Goal: Book appointment/travel/reservation

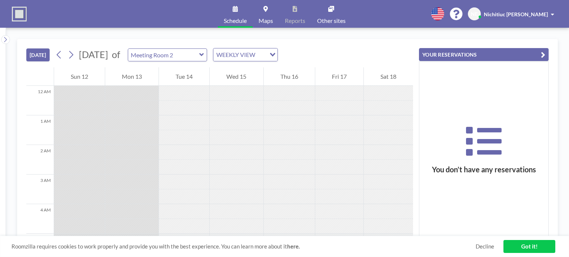
click at [207, 59] on div "Meeting Room 2" at bounding box center [168, 55] width 80 height 13
click at [204, 57] on icon at bounding box center [201, 54] width 5 height 7
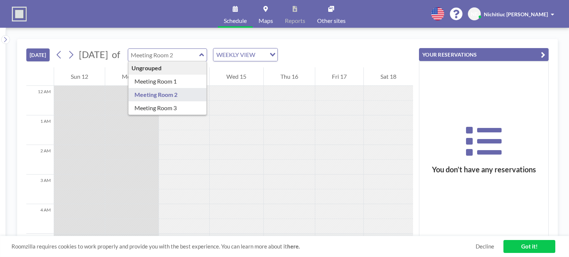
type input "Meeting Room 2"
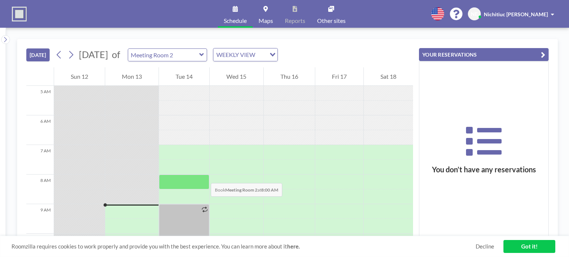
scroll to position [185, 0]
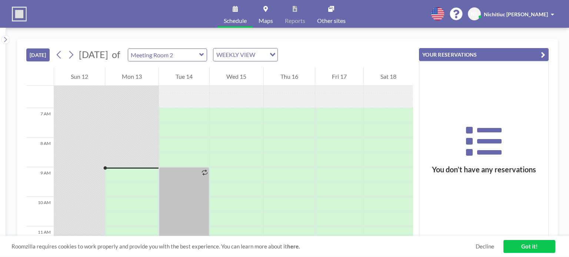
click at [204, 54] on icon at bounding box center [201, 54] width 4 height 3
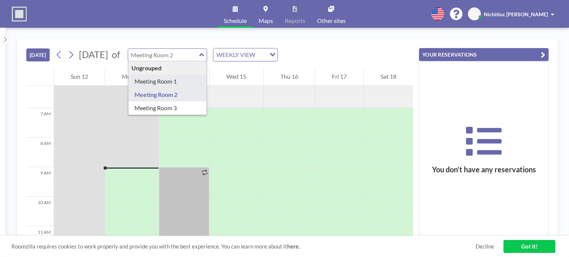
type input "Meeting Room 1"
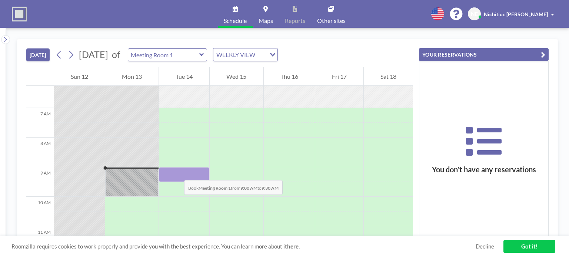
click at [177, 173] on div at bounding box center [184, 174] width 50 height 15
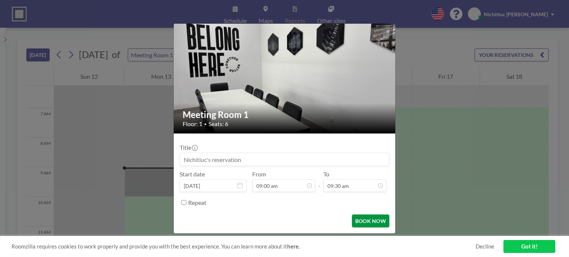
click at [360, 220] on button "BOOK NOW" at bounding box center [370, 221] width 37 height 13
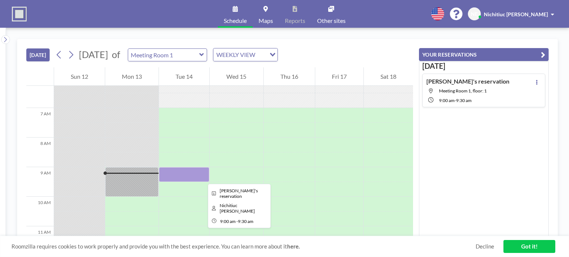
click at [202, 177] on div at bounding box center [184, 174] width 50 height 15
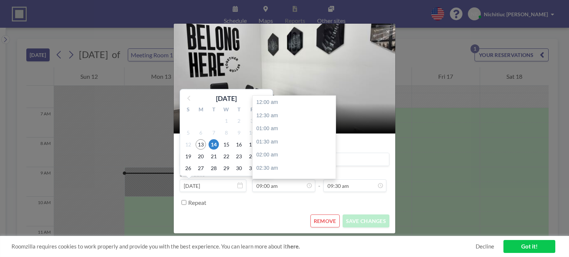
scroll to position [237, 0]
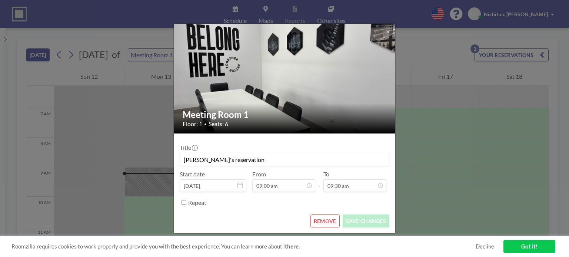
click at [328, 223] on button "REMOVE" at bounding box center [324, 221] width 29 height 13
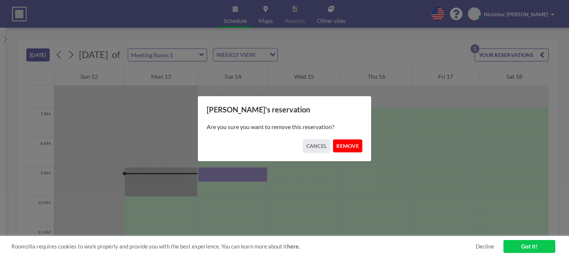
click at [356, 143] on button "REMOVE" at bounding box center [347, 146] width 29 height 13
